Goal: Transaction & Acquisition: Purchase product/service

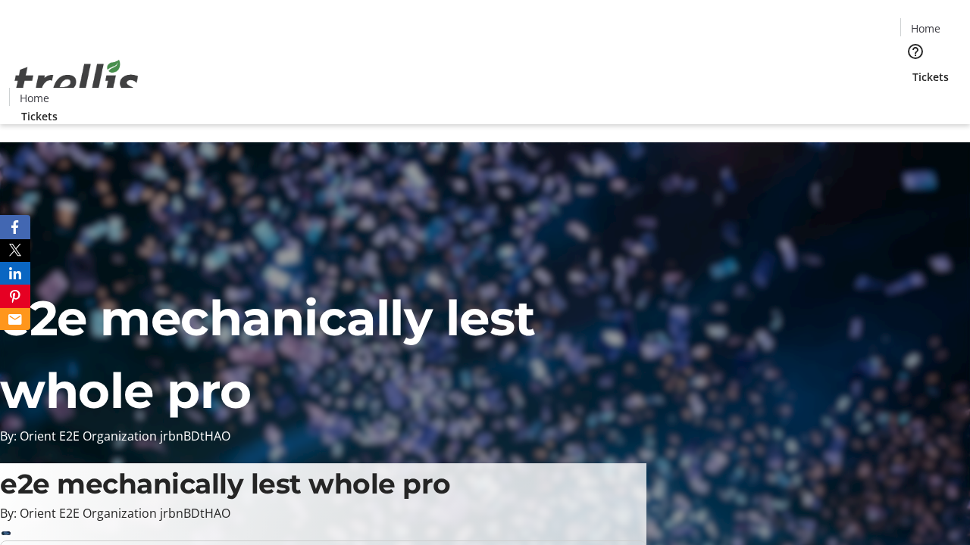
click at [926, 23] on span "Sign Up" at bounding box center [933, 21] width 44 height 18
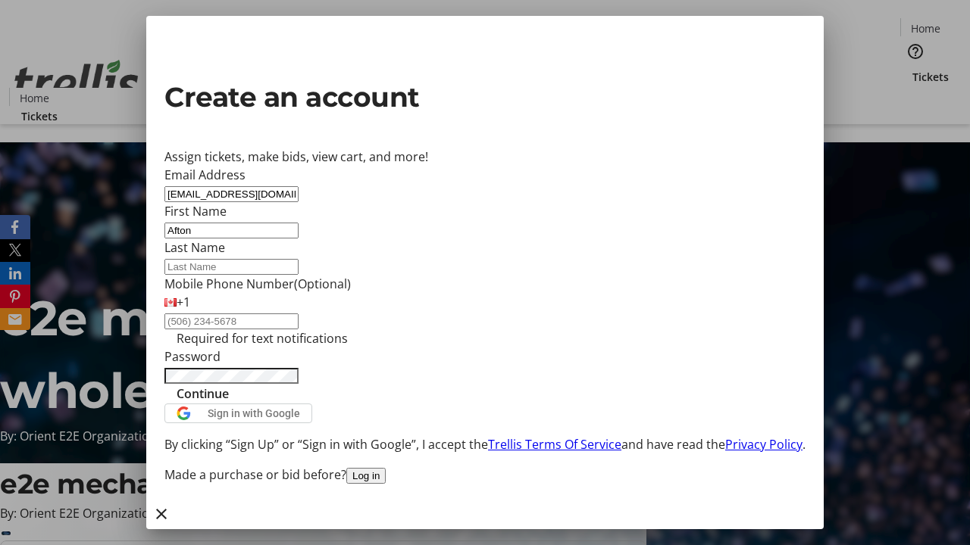
type input "Afton"
type input "[PERSON_NAME]"
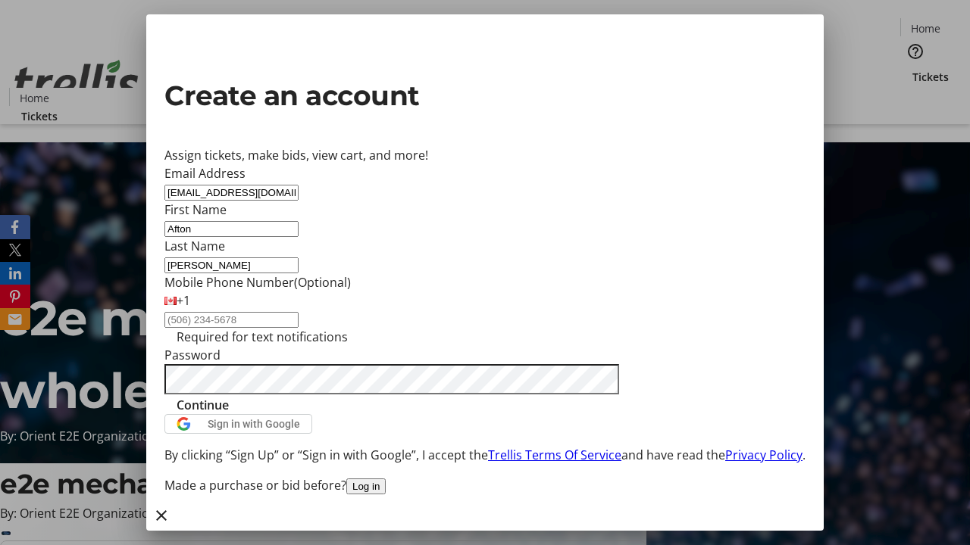
click at [229, 414] on span "Continue" at bounding box center [203, 405] width 52 height 18
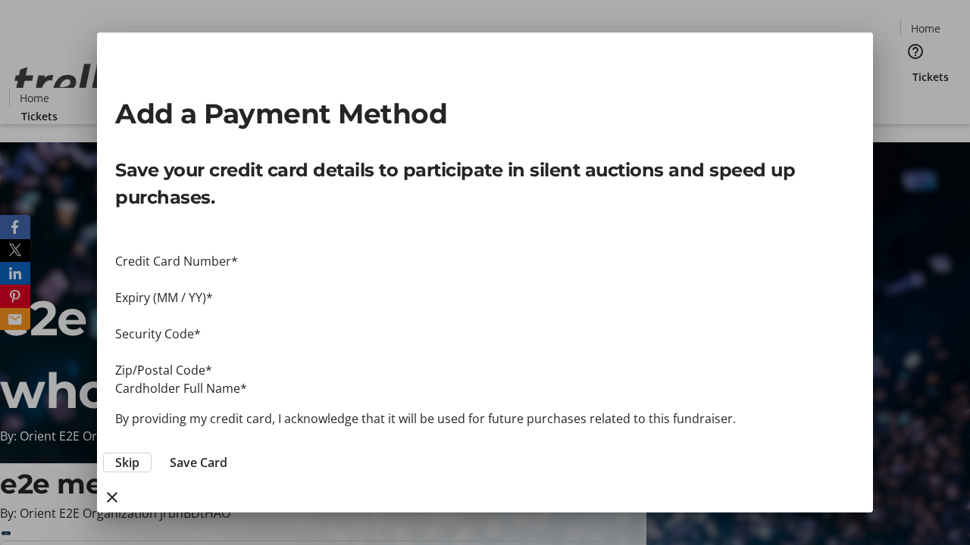
click at [139, 454] on span "Skip" at bounding box center [127, 463] width 24 height 18
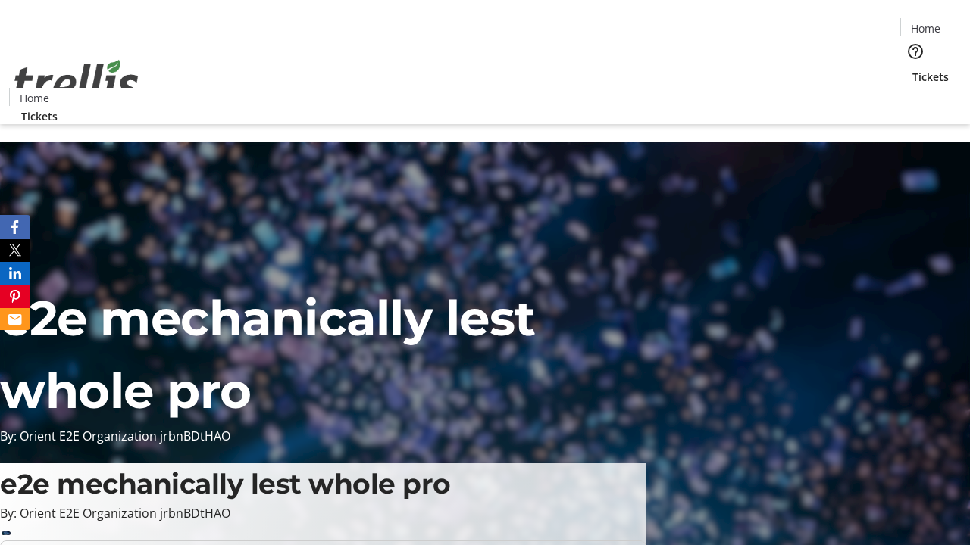
click at [912, 69] on span "Tickets" at bounding box center [930, 77] width 36 height 16
